Goal: Information Seeking & Learning: Learn about a topic

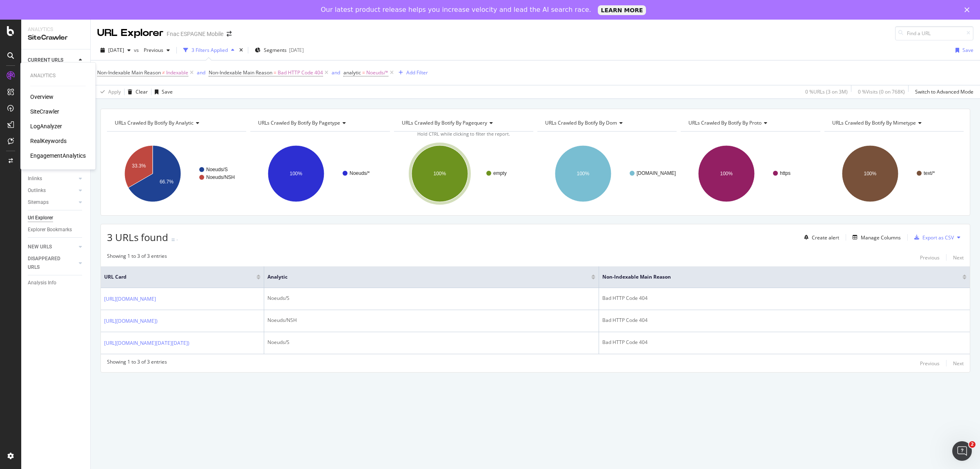
click at [48, 111] on div "SiteCrawler" at bounding box center [44, 111] width 29 height 8
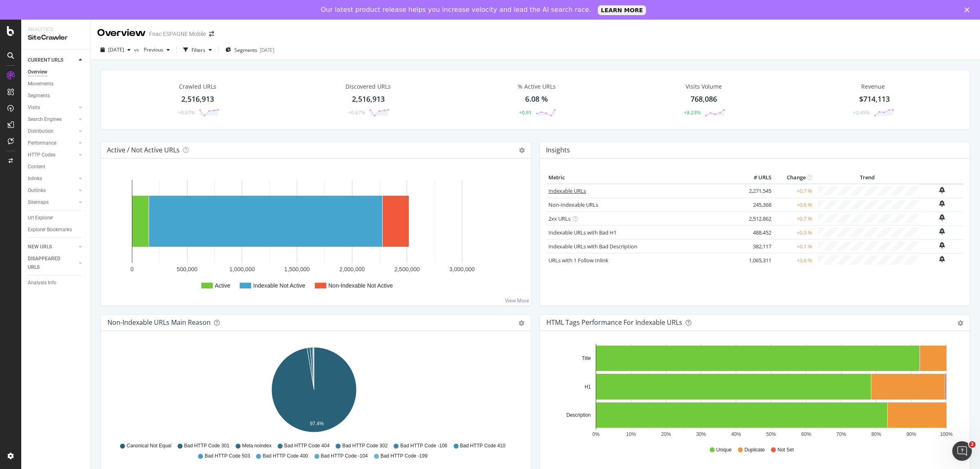
click at [572, 187] on link "Indexable URLs" at bounding box center [567, 190] width 38 height 7
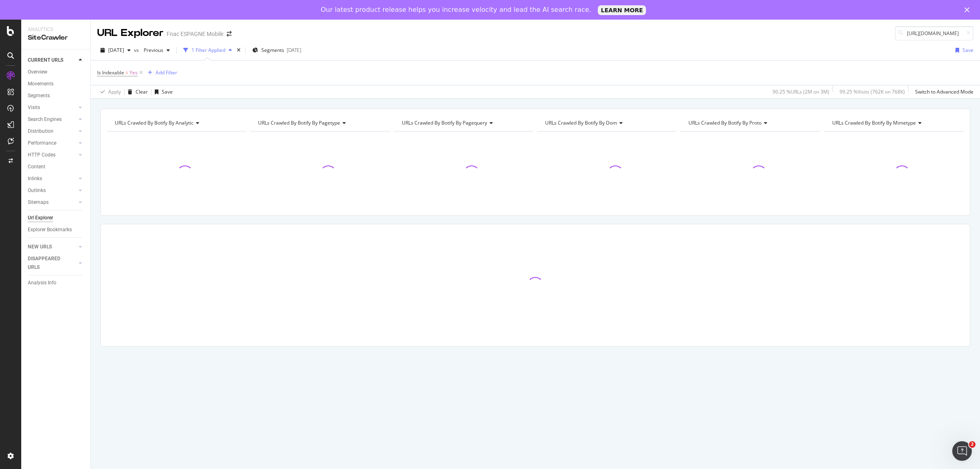
scroll to position [0, 75]
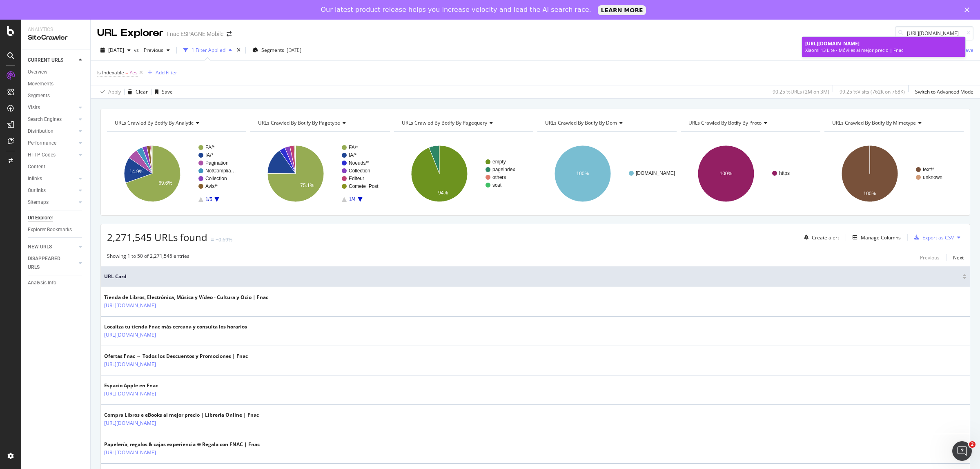
type input "[URL][DOMAIN_NAME]"
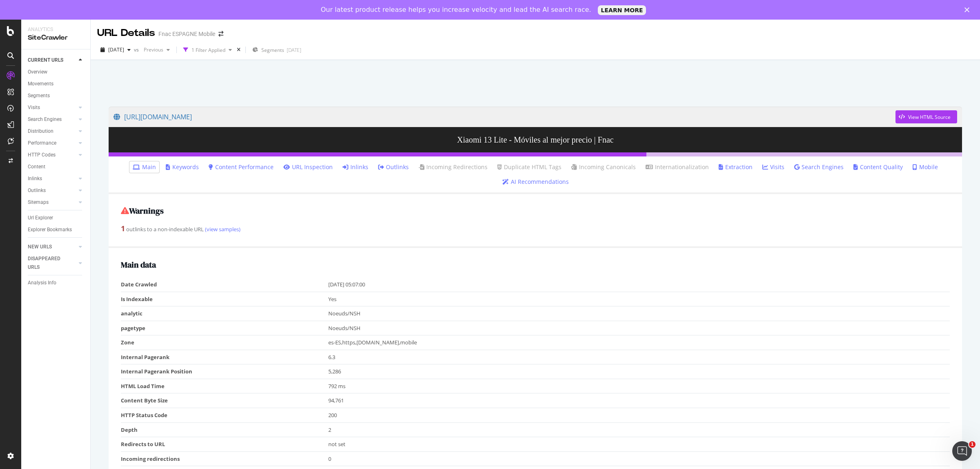
click at [359, 167] on link "Inlinks" at bounding box center [355, 167] width 26 height 8
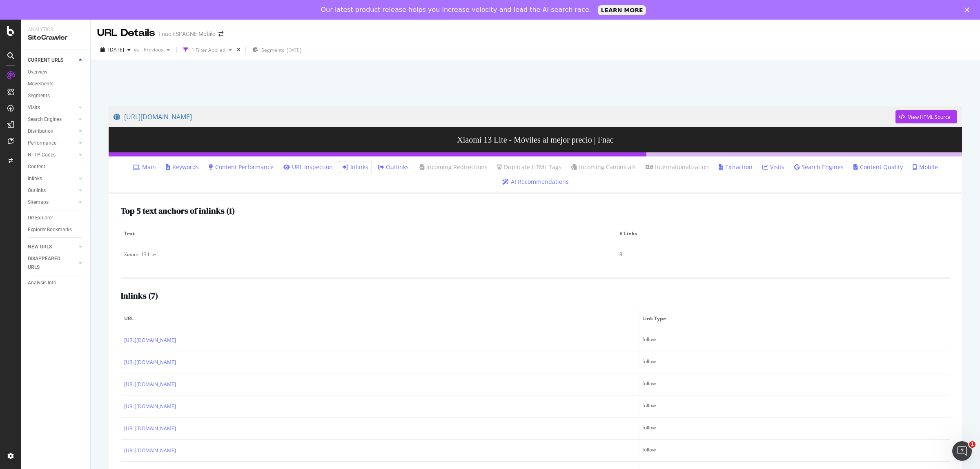
scroll to position [41, 0]
